Goal: Information Seeking & Learning: Learn about a topic

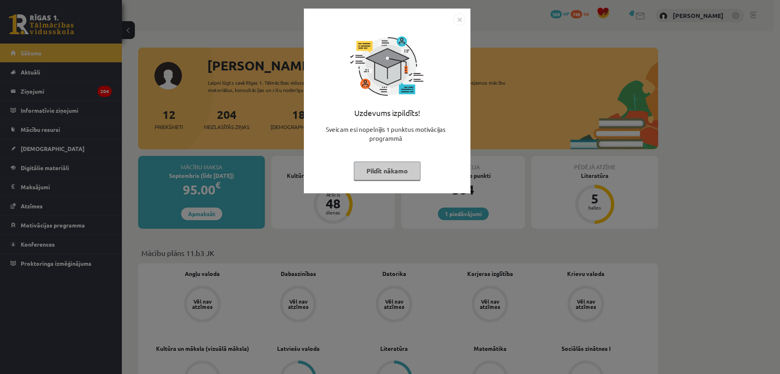
click at [464, 23] on img "Close" at bounding box center [460, 19] width 12 height 12
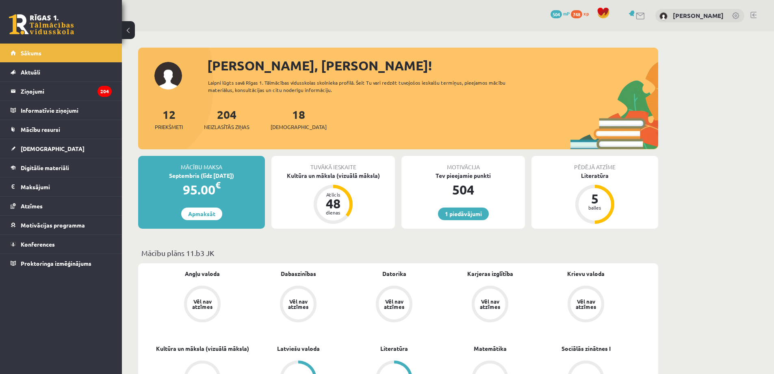
click at [280, 122] on div "18 Ieskaites" at bounding box center [299, 118] width 56 height 25
click at [289, 109] on link "18 Ieskaites" at bounding box center [299, 119] width 56 height 24
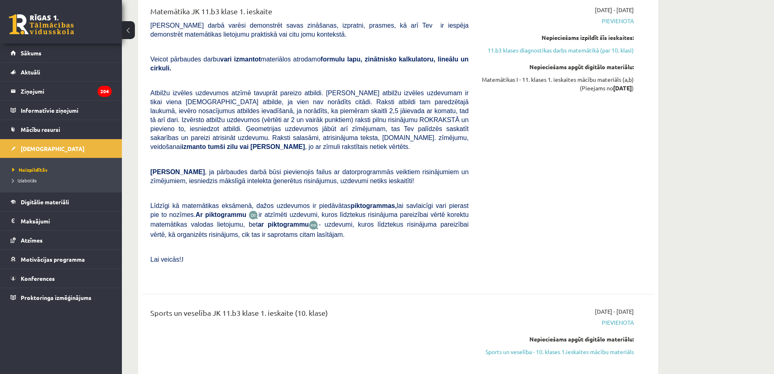
scroll to position [3464, 0]
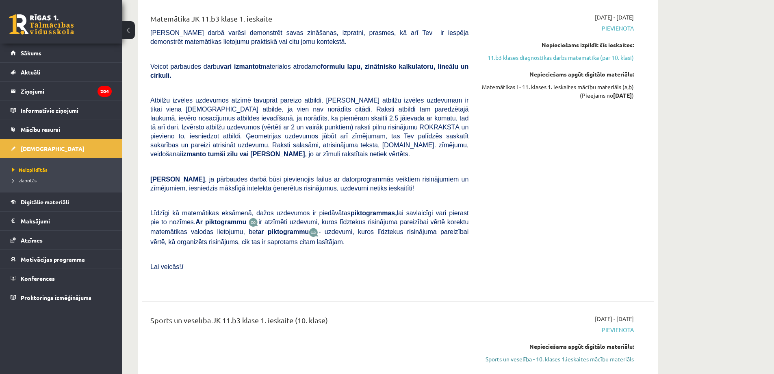
click at [533, 354] on link "Sports un veselība - 10. klases 1.ieskaites mācību materiāls" at bounding box center [557, 358] width 153 height 9
